Goal: Information Seeking & Learning: Check status

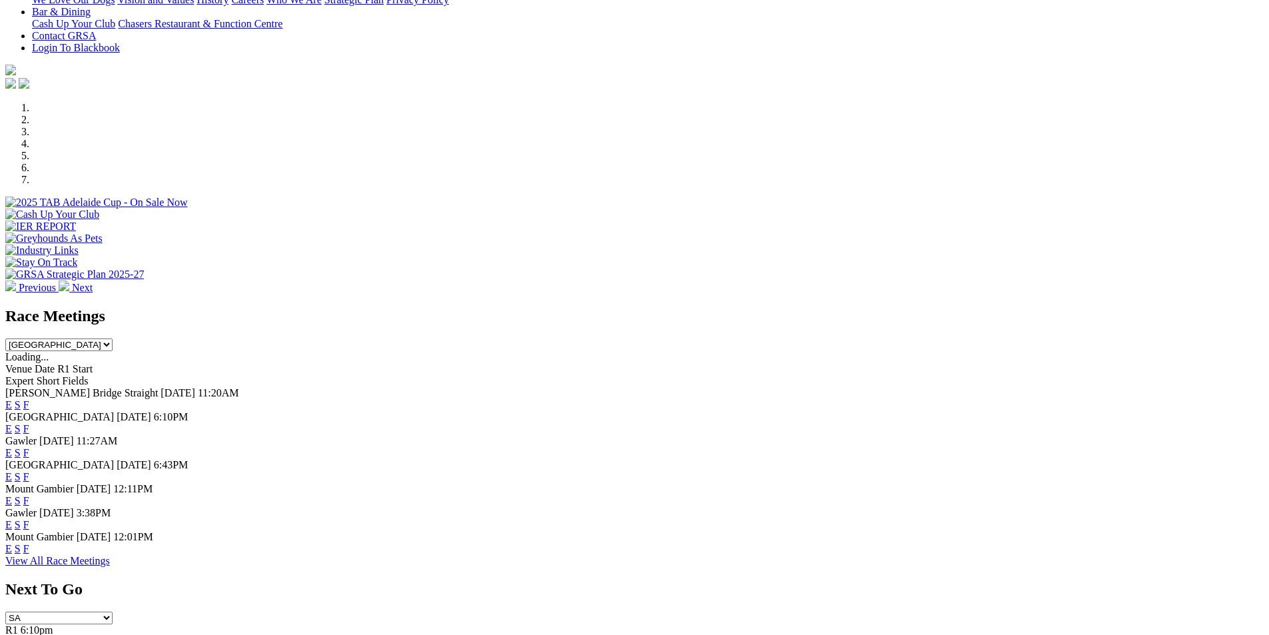
scroll to position [491, 0]
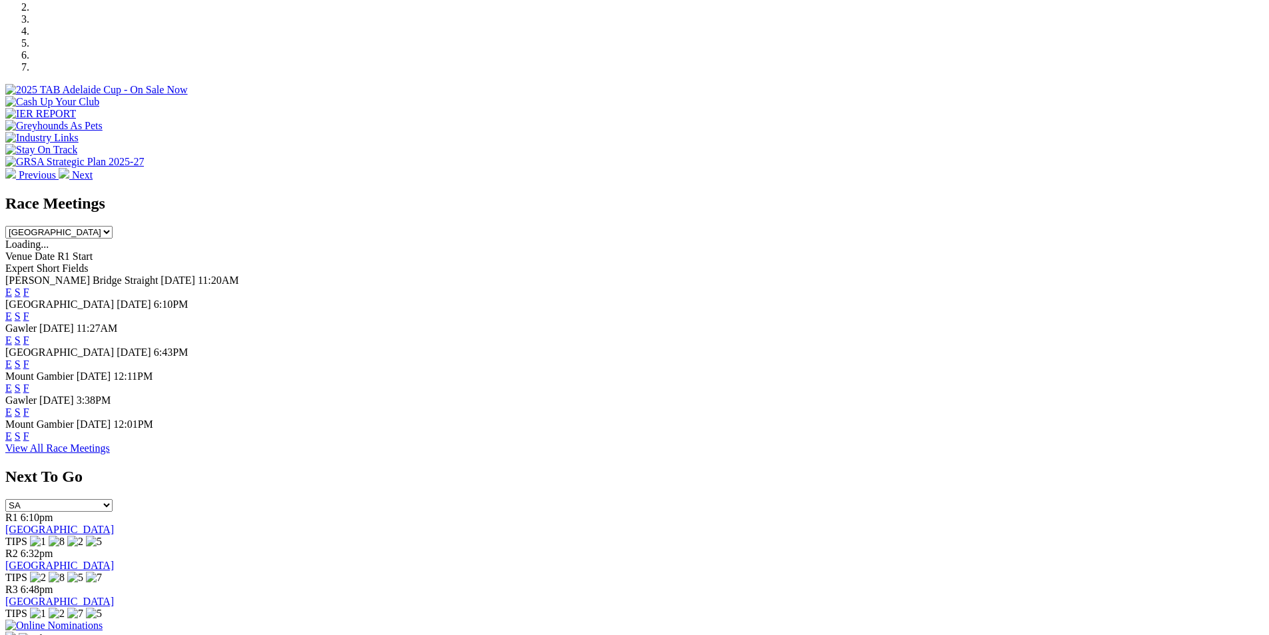
click at [29, 310] on link "F" at bounding box center [26, 315] width 6 height 11
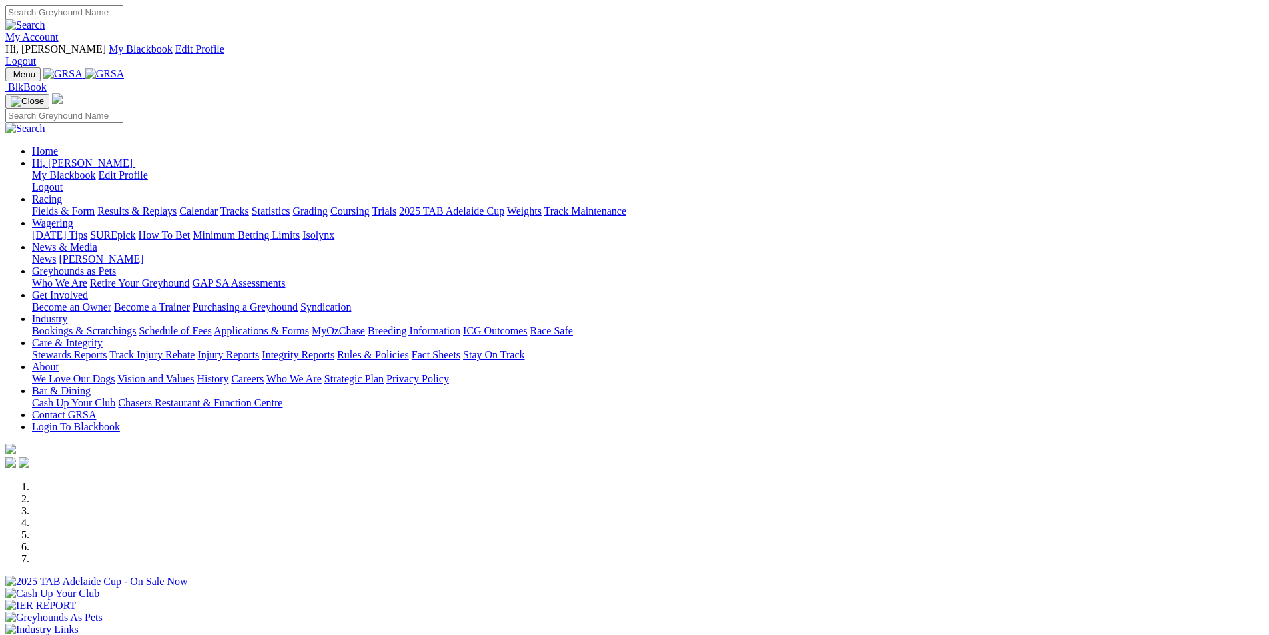
click at [176, 205] on link "Results & Replays" at bounding box center [136, 210] width 79 height 11
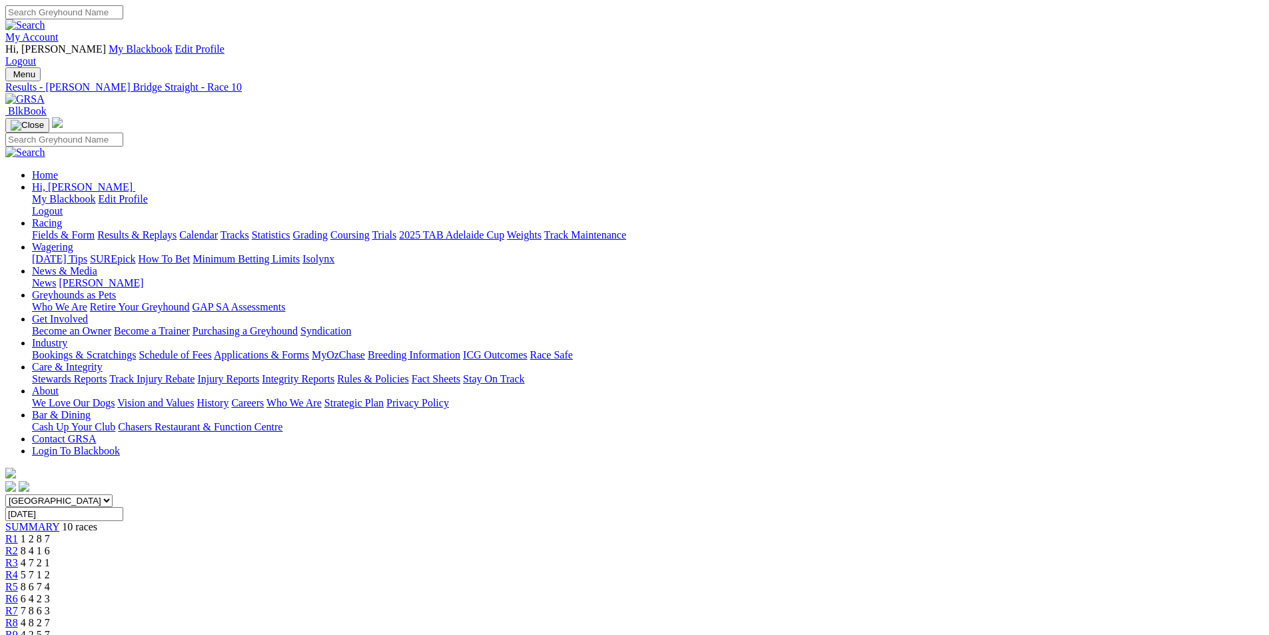
click at [50, 629] on span "4 2 5 7" at bounding box center [35, 634] width 29 height 11
click at [50, 617] on span "4 8 2 7" at bounding box center [35, 622] width 29 height 11
click at [50, 605] on span "7 8 6 3" at bounding box center [35, 610] width 29 height 11
click at [50, 593] on span "6 4 2 3" at bounding box center [35, 598] width 29 height 11
click at [50, 581] on span "8 6 7 4" at bounding box center [35, 586] width 29 height 11
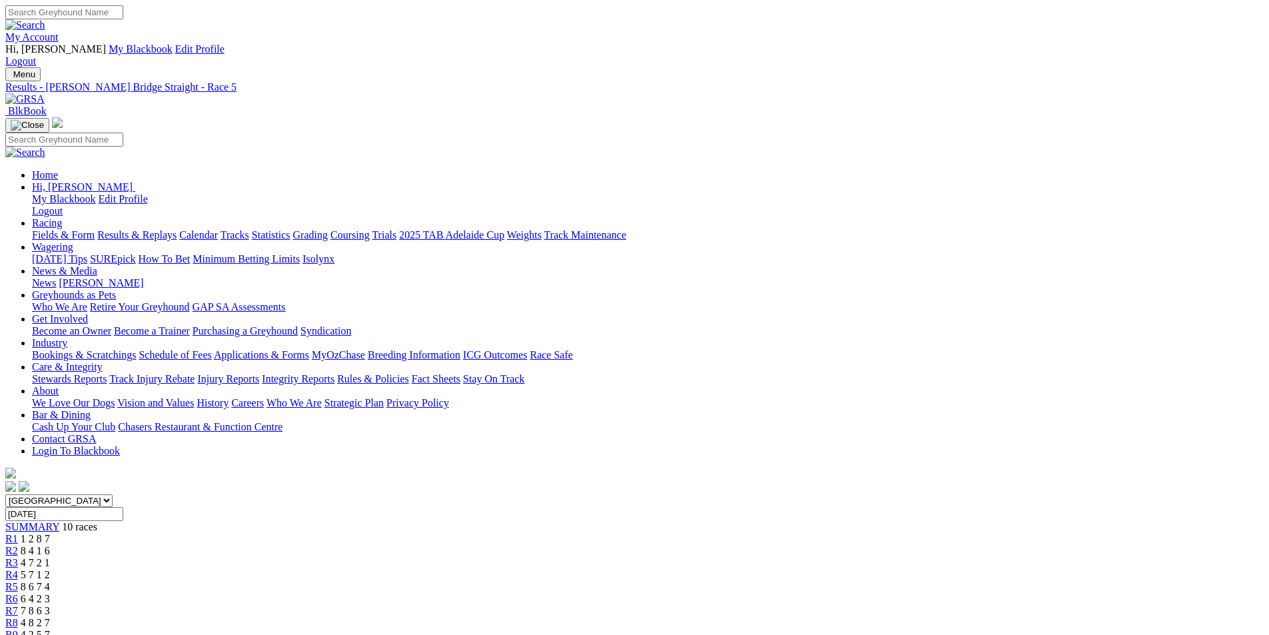
click at [50, 569] on span "5 7 1 2" at bounding box center [35, 574] width 29 height 11
click at [50, 557] on span "4 7 2 1" at bounding box center [35, 562] width 29 height 11
click at [50, 545] on span "8 4 1 6" at bounding box center [35, 550] width 29 height 11
click at [50, 533] on span "1 2 8 7" at bounding box center [35, 538] width 29 height 11
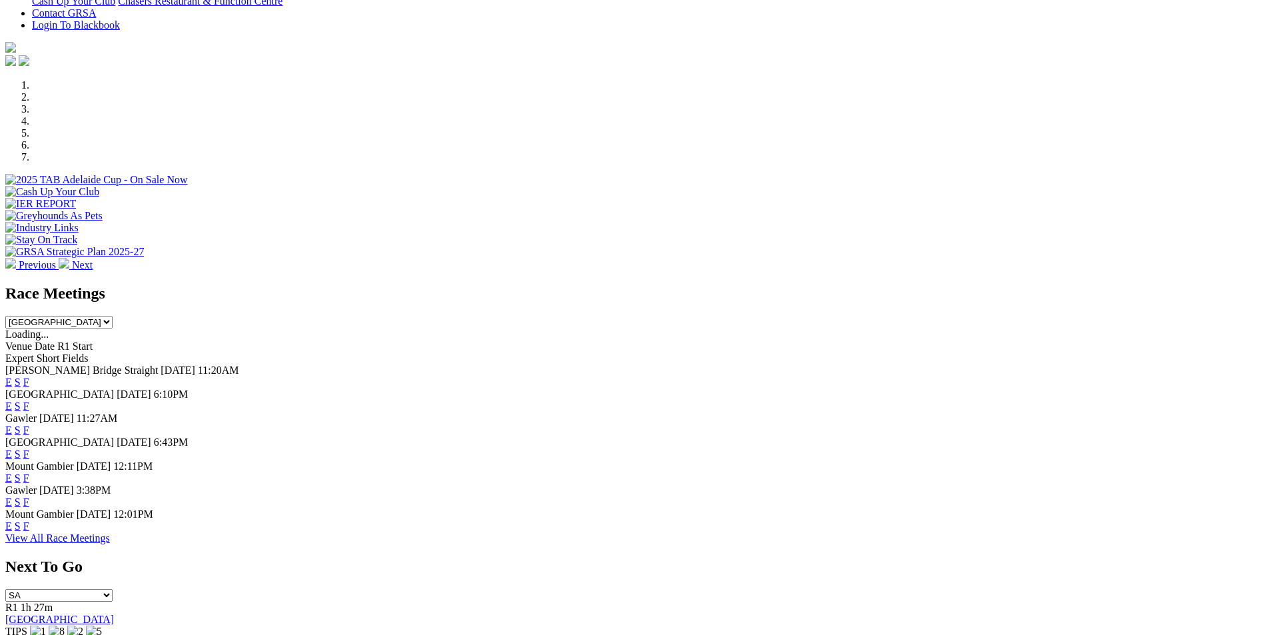
scroll to position [416, 0]
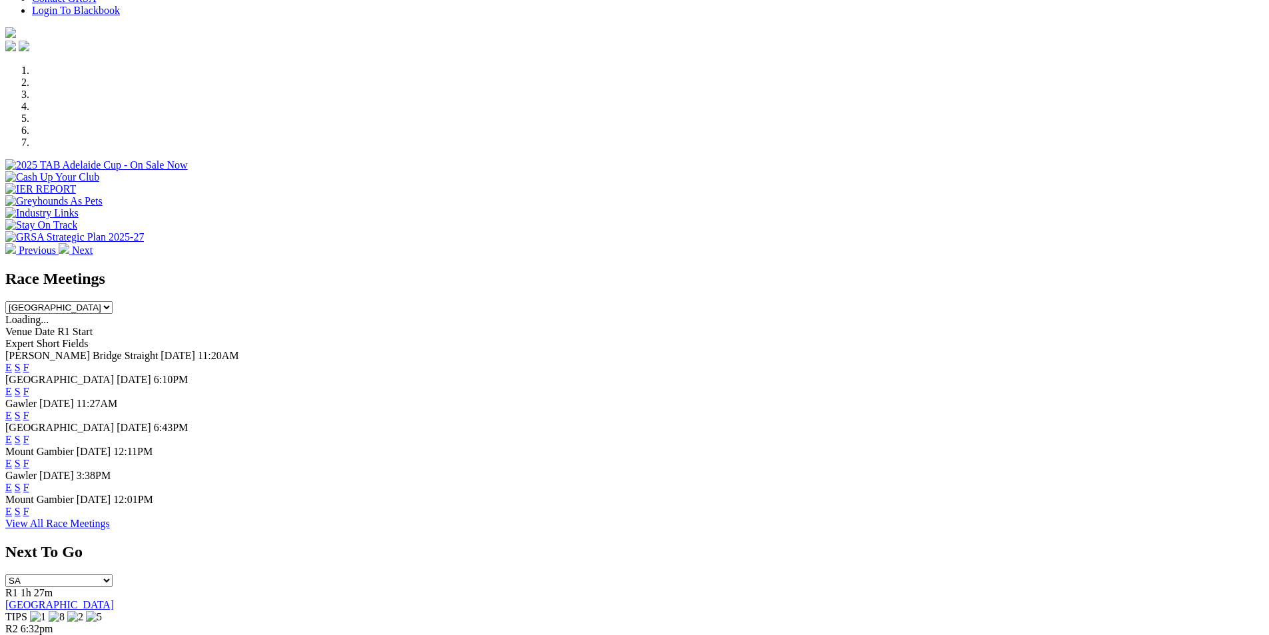
click at [29, 410] on link "F" at bounding box center [26, 415] width 6 height 11
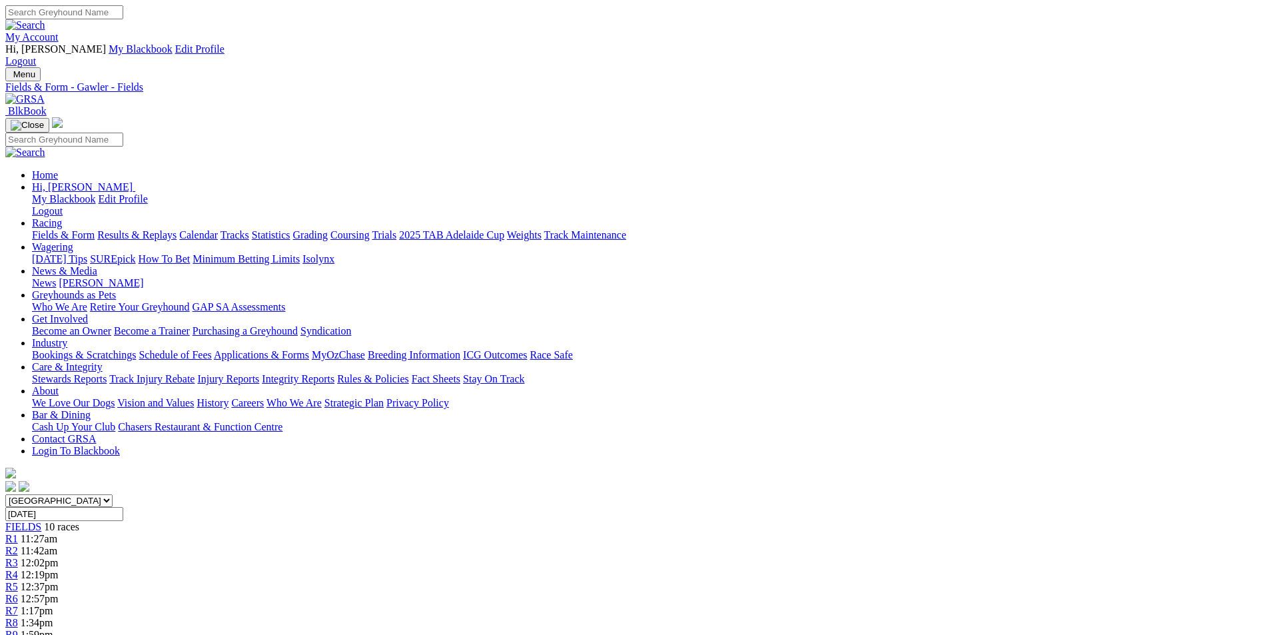
click at [57, 533] on span "11:27am" at bounding box center [39, 538] width 37 height 11
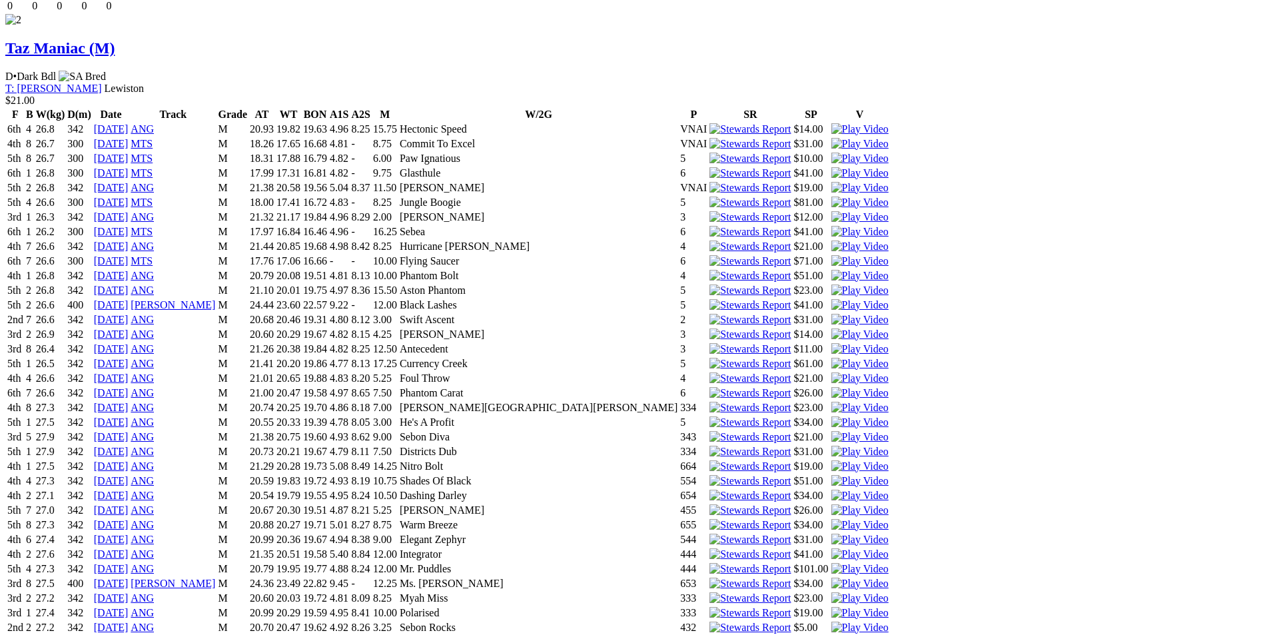
scroll to position [1958, 0]
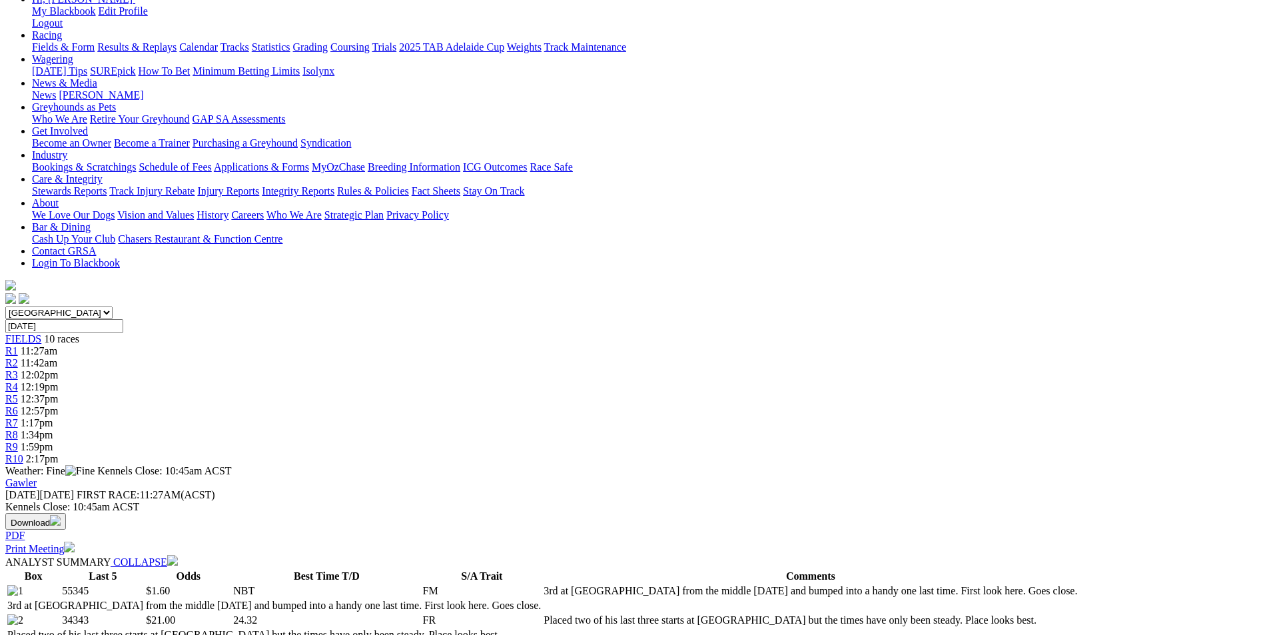
scroll to position [0, 0]
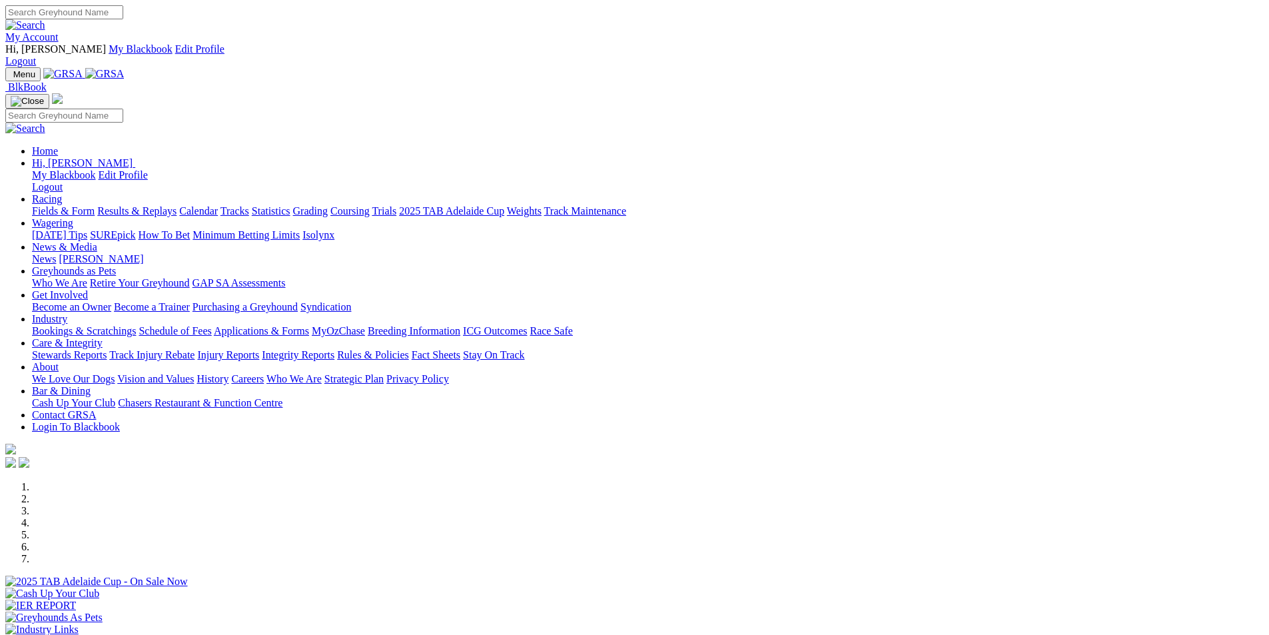
click at [1143, 481] on div "Previous Next" at bounding box center [634, 577] width 1258 height 192
